Goal: Task Accomplishment & Management: Manage account settings

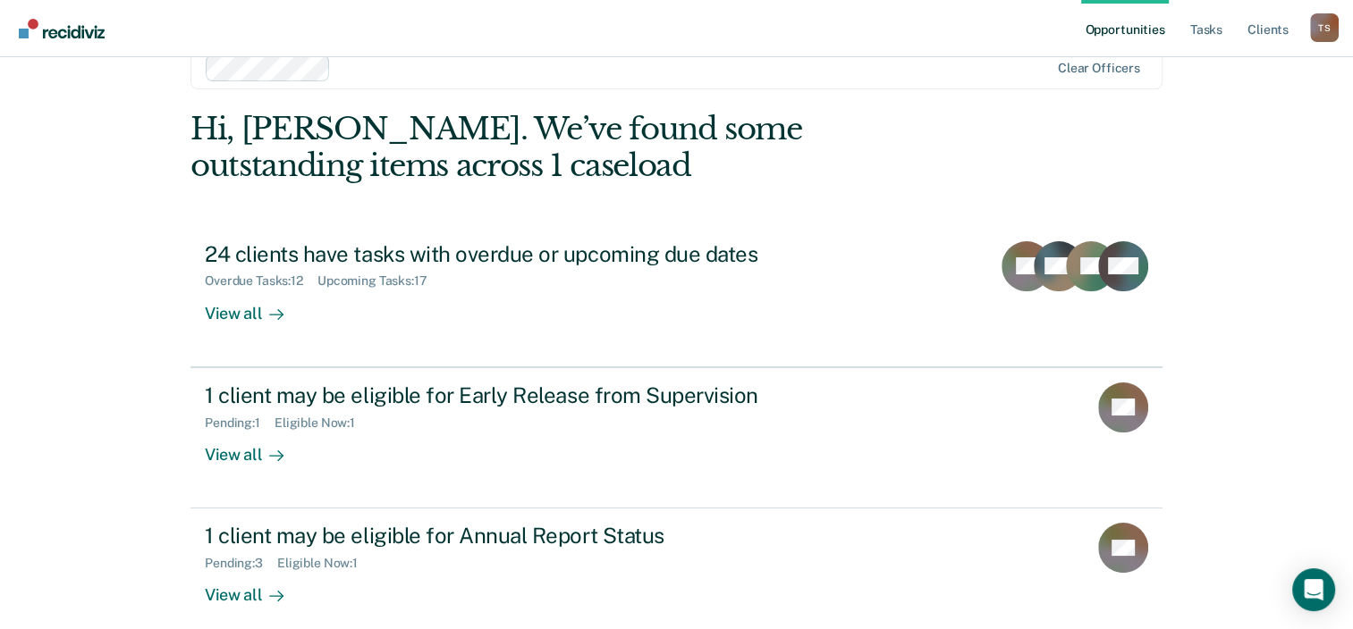
scroll to position [58, 0]
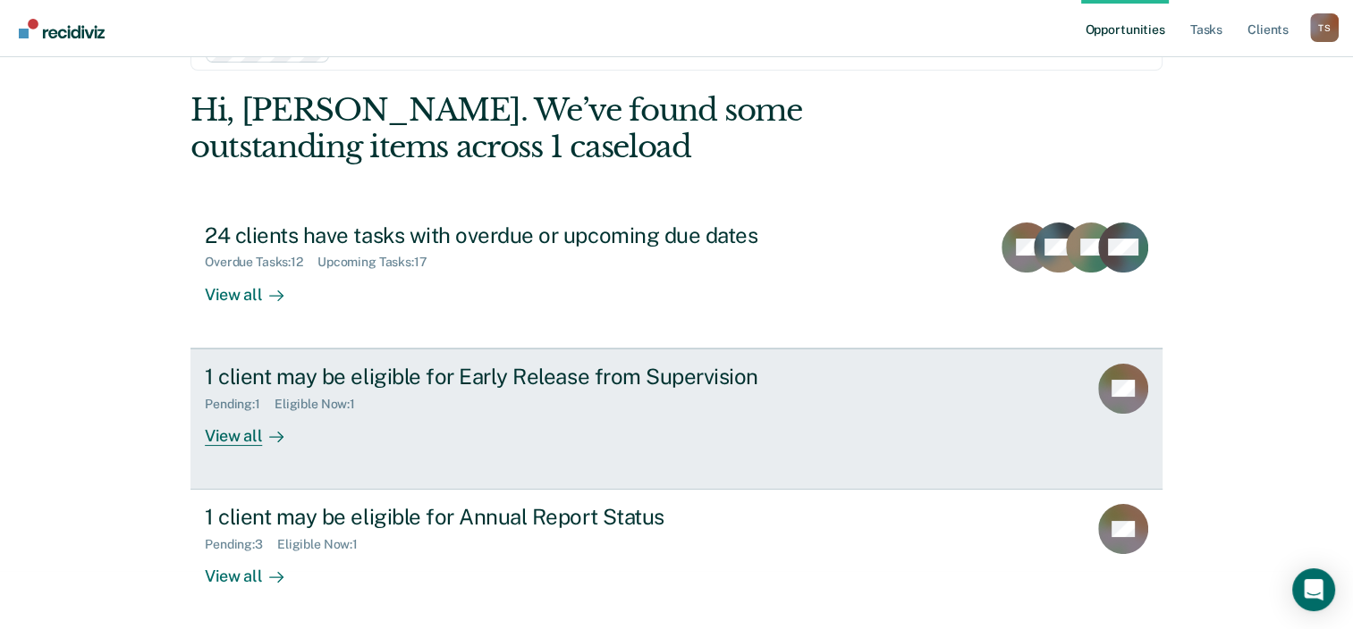
click at [224, 437] on div "View all" at bounding box center [255, 428] width 100 height 35
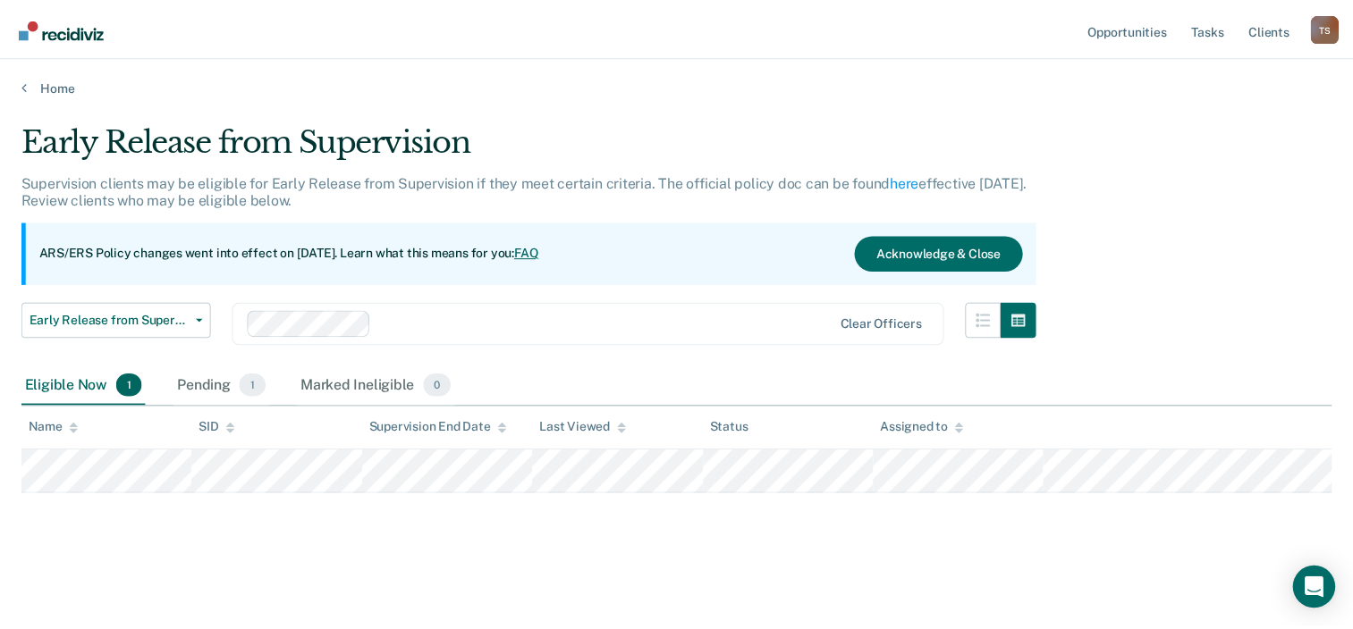
scroll to position [58, 0]
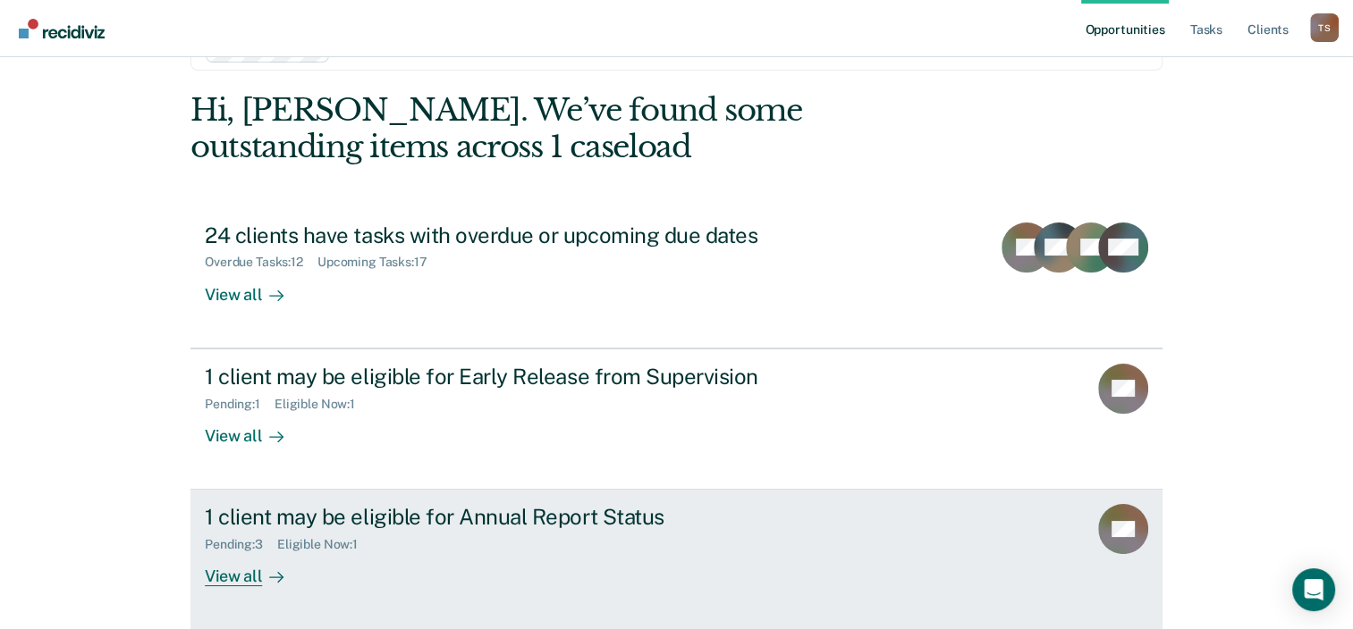
click at [410, 504] on div "1 client may be eligible for Annual Report Status" at bounding box center [519, 517] width 628 height 26
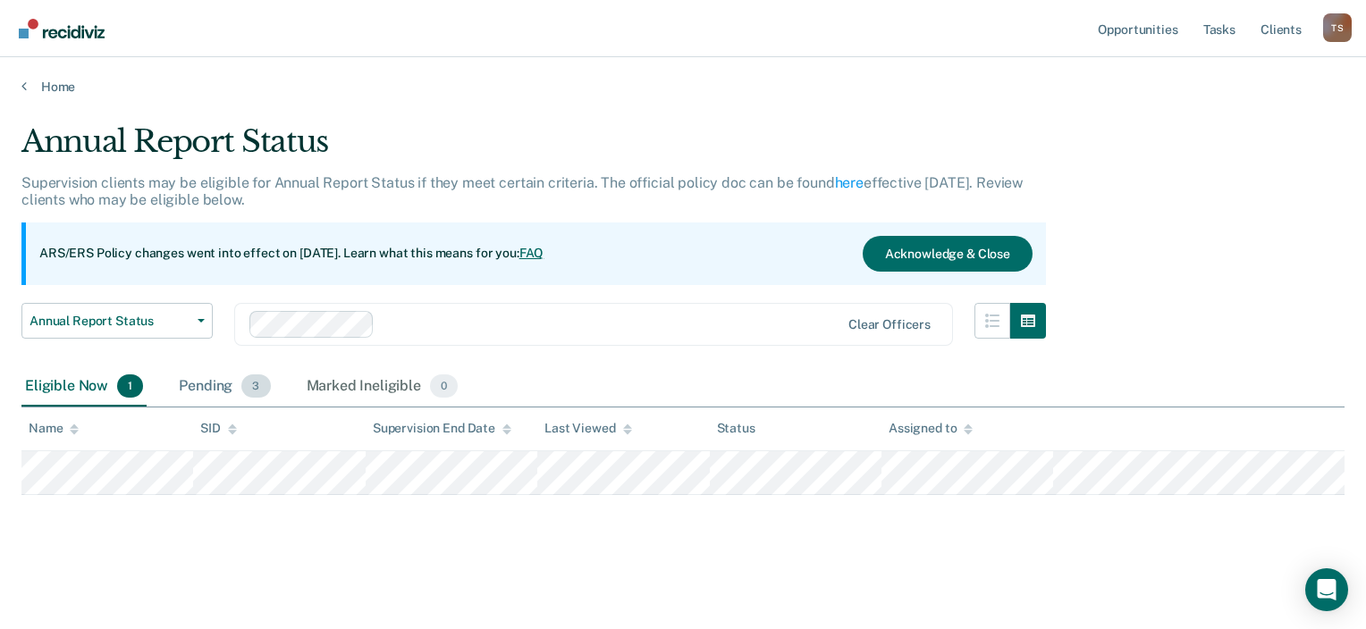
click at [204, 385] on div "Pending 3" at bounding box center [224, 386] width 98 height 39
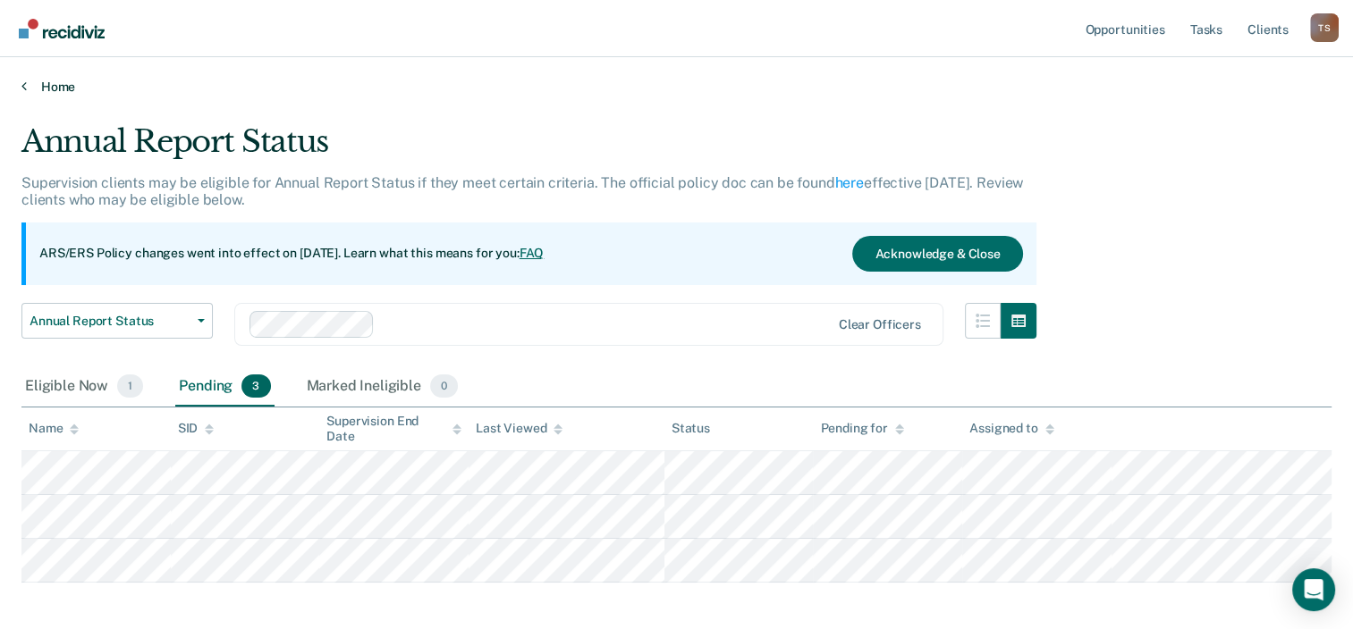
click at [32, 85] on link "Home" at bounding box center [676, 87] width 1310 height 16
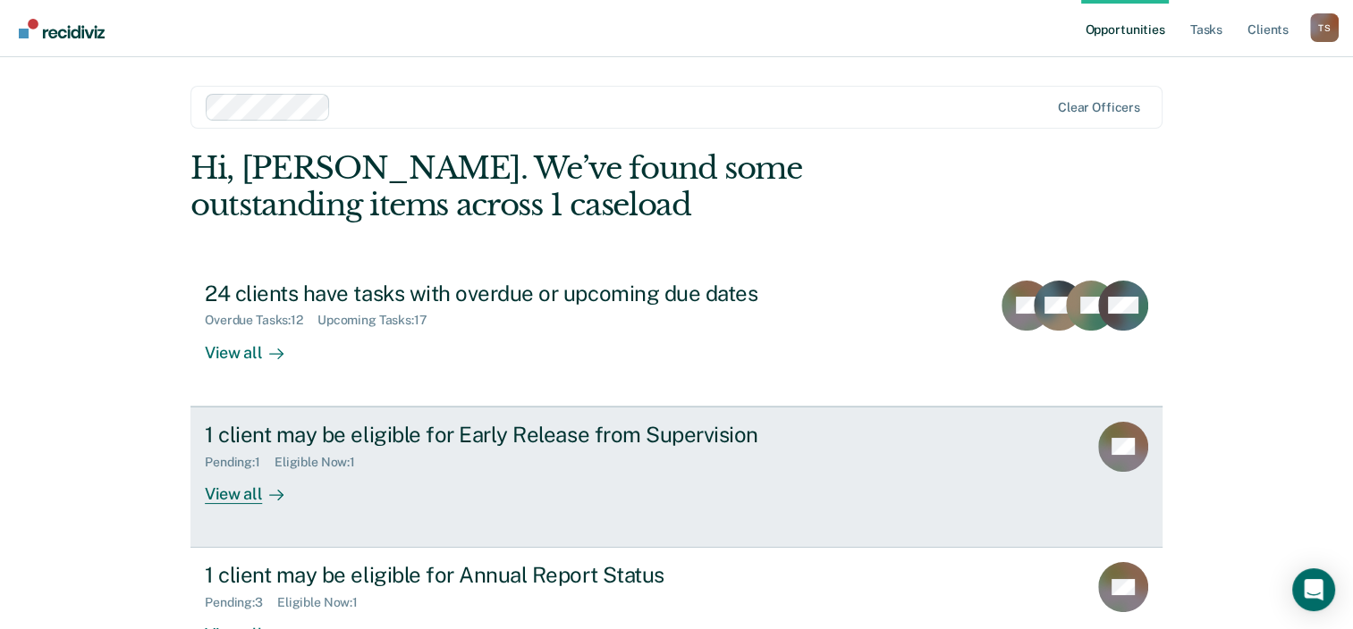
click at [501, 470] on div "1 client may be eligible for Early Release from Supervision Pending : 1 Eligibl…" at bounding box center [540, 463] width 670 height 82
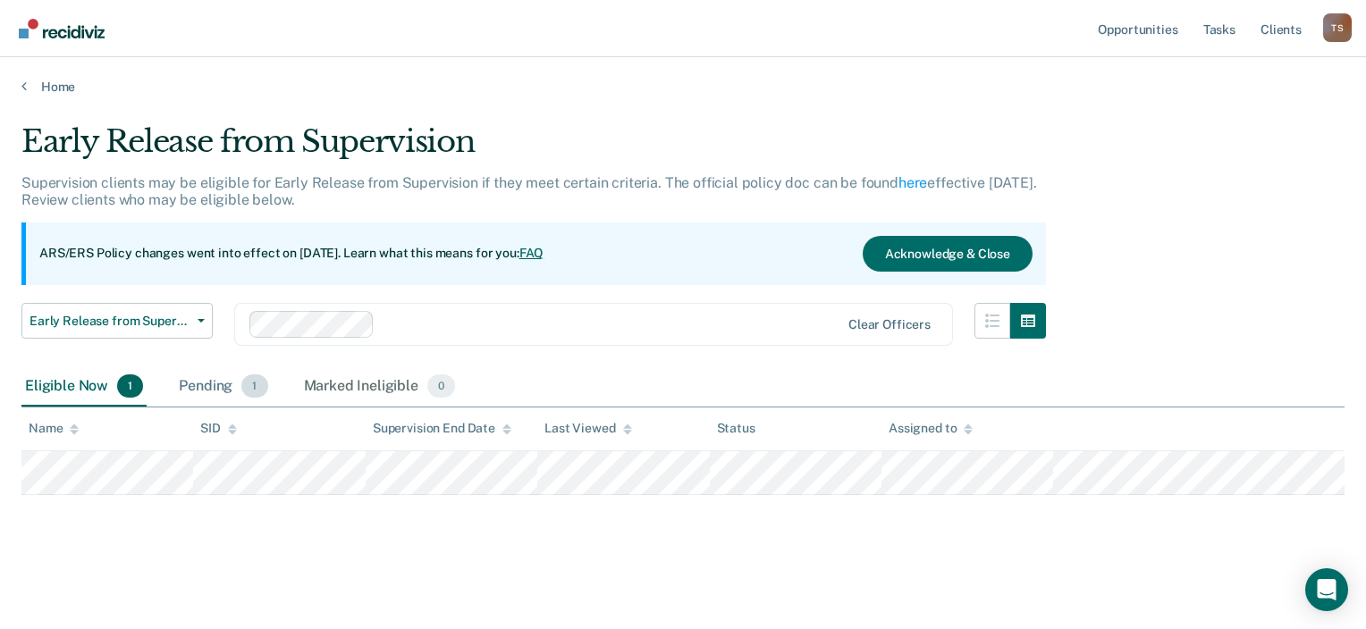
click at [210, 383] on div "Pending 1" at bounding box center [223, 386] width 96 height 39
